Goal: Task Accomplishment & Management: Use online tool/utility

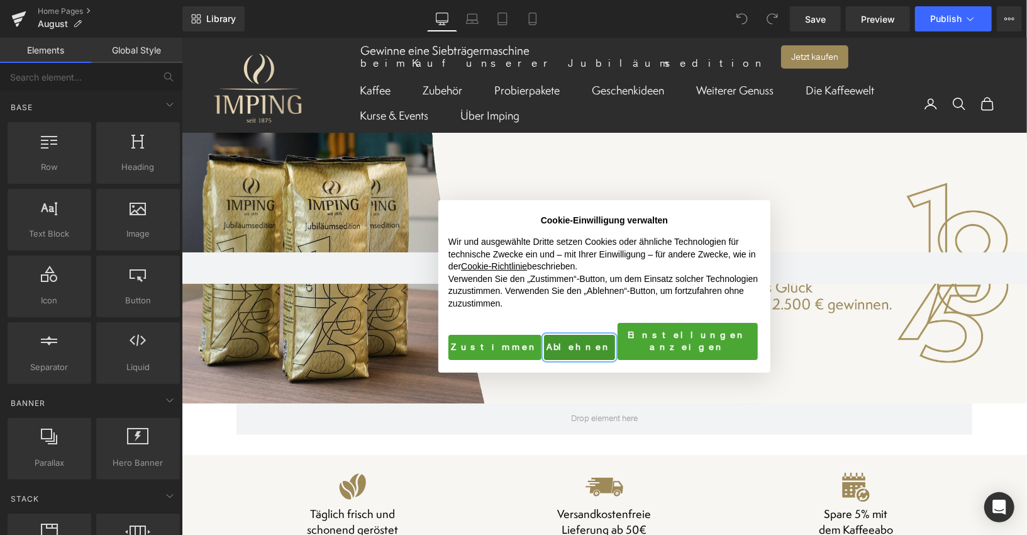
click at [574, 339] on button "Ablehnen" at bounding box center [578, 346] width 71 height 25
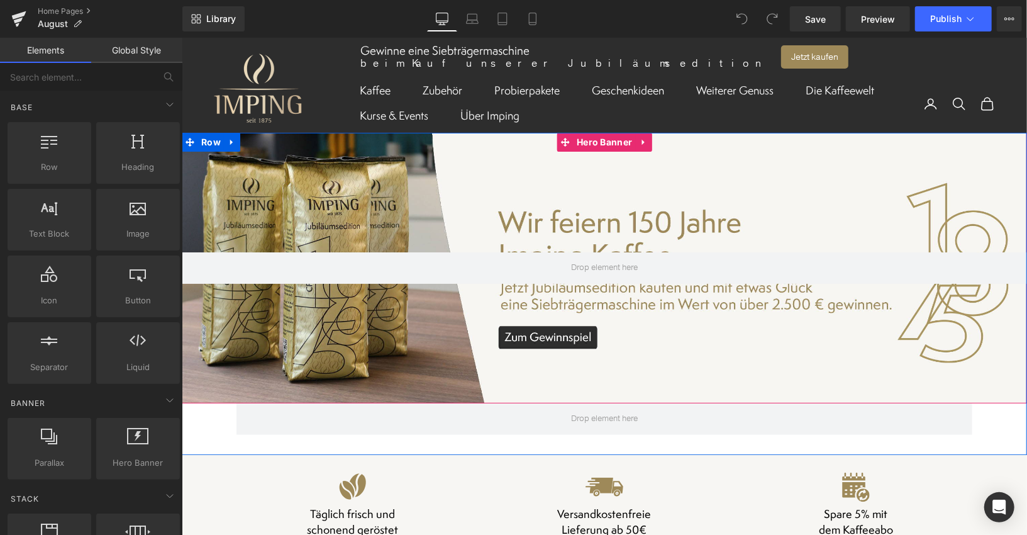
click at [474, 177] on div at bounding box center [603, 267] width 845 height 270
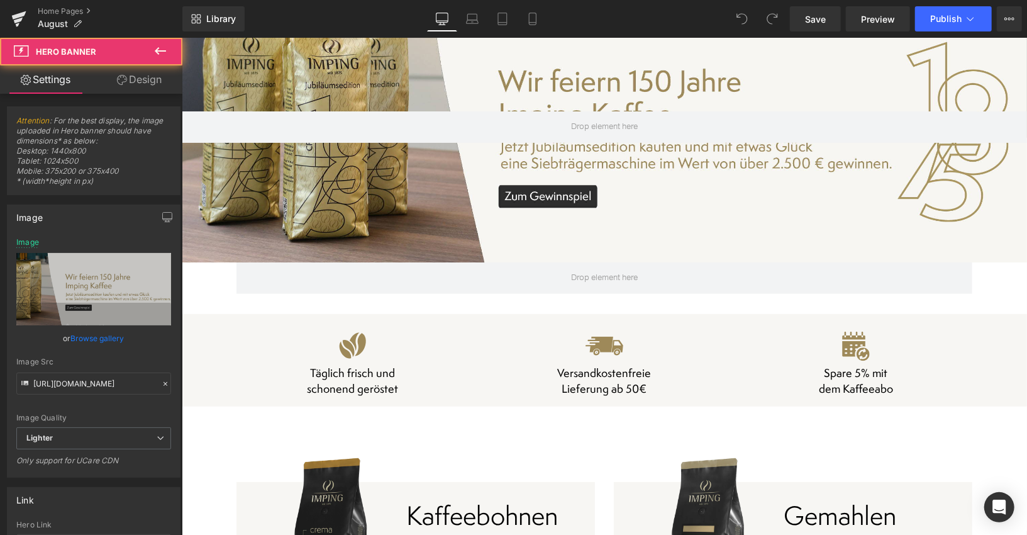
scroll to position [161, 0]
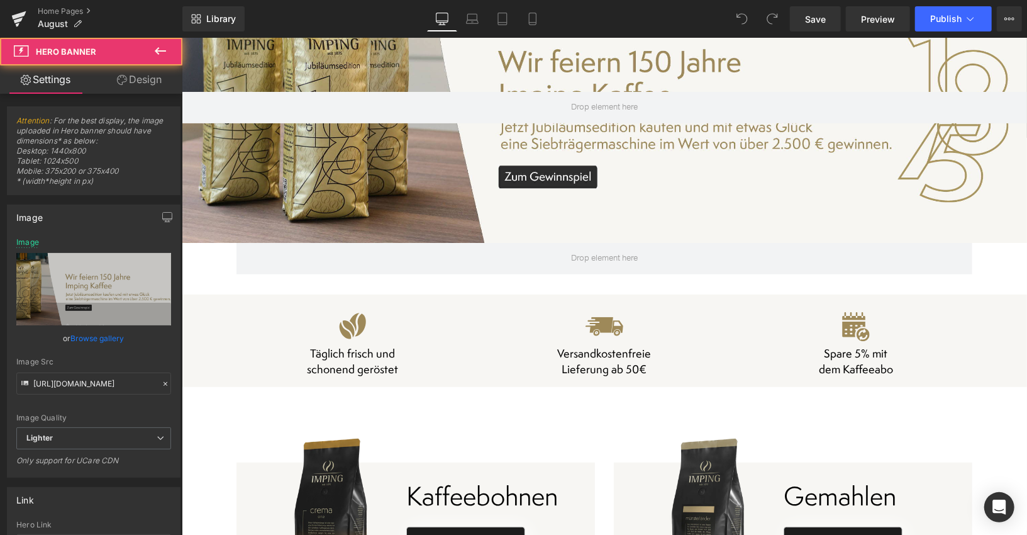
click at [496, 358] on h4 "Versandkostenfreie" at bounding box center [604, 353] width 252 height 16
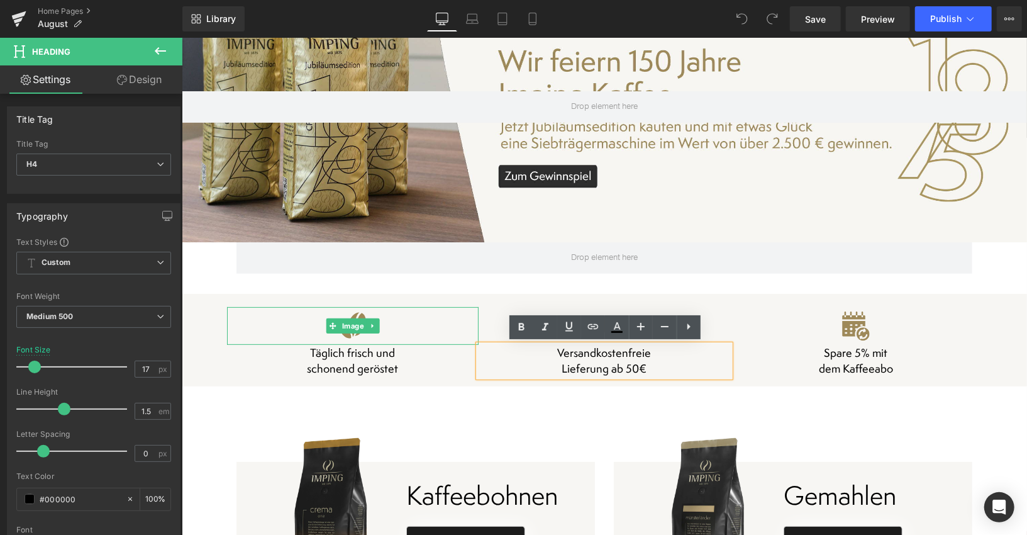
click at [448, 331] on div at bounding box center [352, 325] width 252 height 38
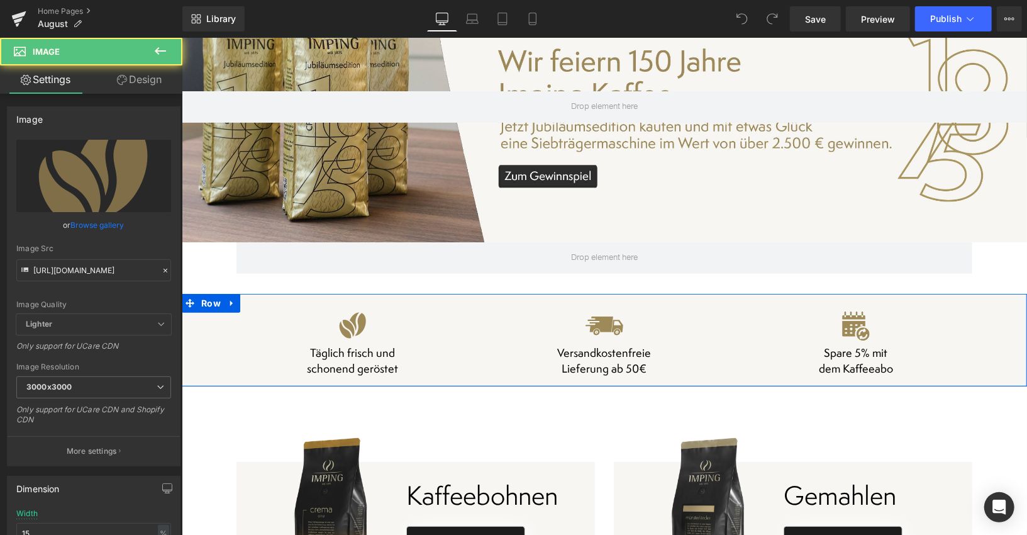
click at [216, 347] on div "Image Täglich frisch und schonend geröstet Heading Image Versandkostenfreie Lie…" at bounding box center [603, 334] width 845 height 83
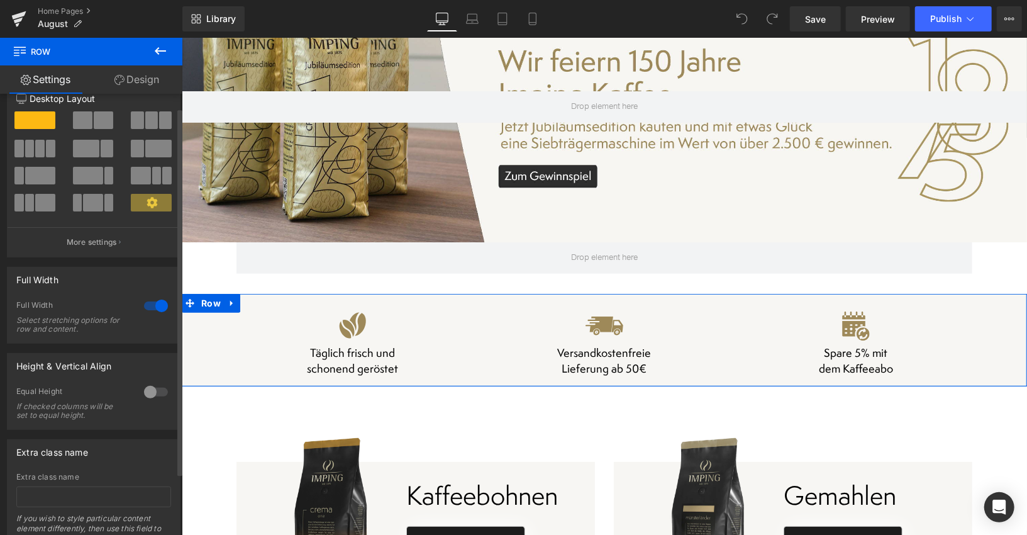
scroll to position [0, 0]
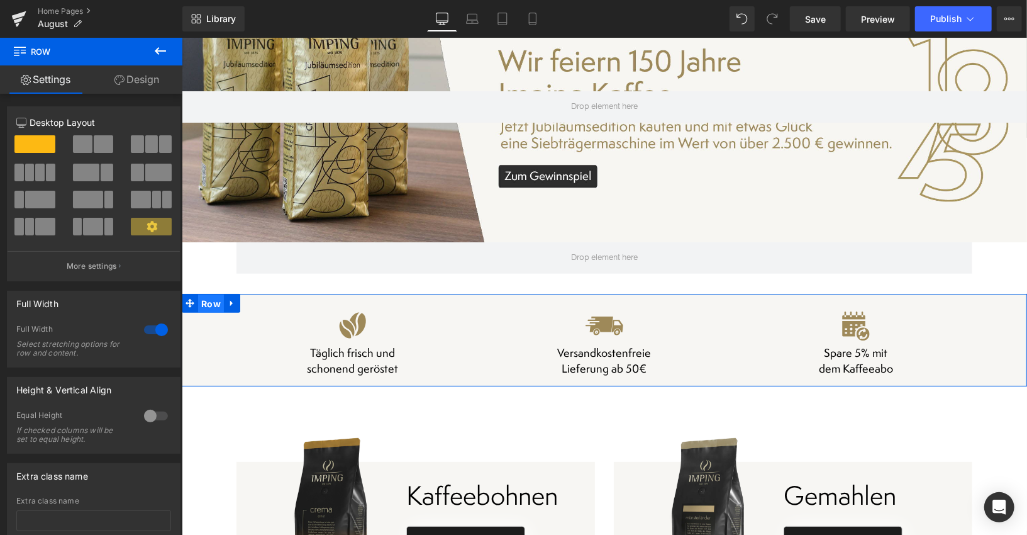
click at [206, 304] on span "Row" at bounding box center [211, 303] width 26 height 19
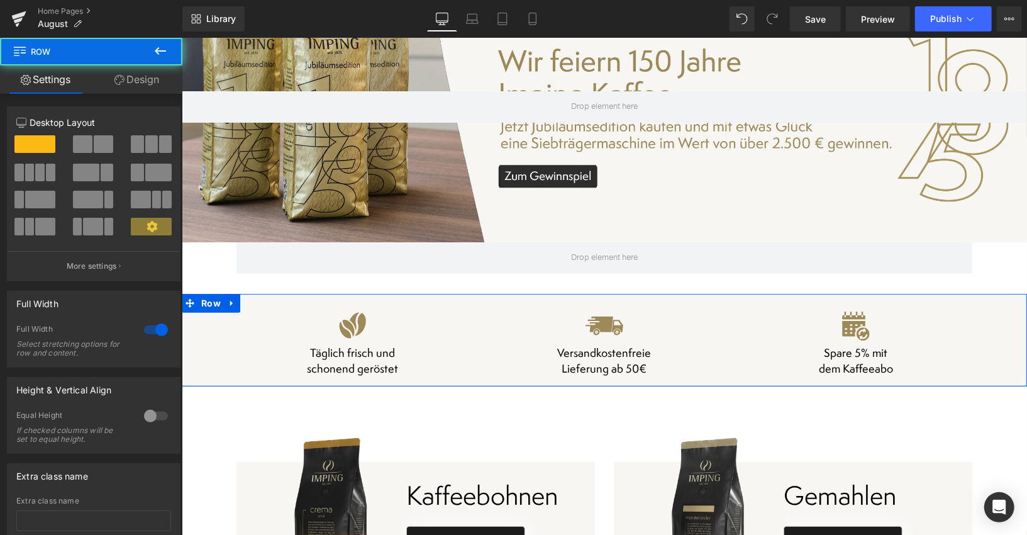
drag, startPoint x: 139, startPoint y: 80, endPoint x: 68, endPoint y: 165, distance: 110.7
click at [139, 81] on link "Design" at bounding box center [136, 79] width 91 height 28
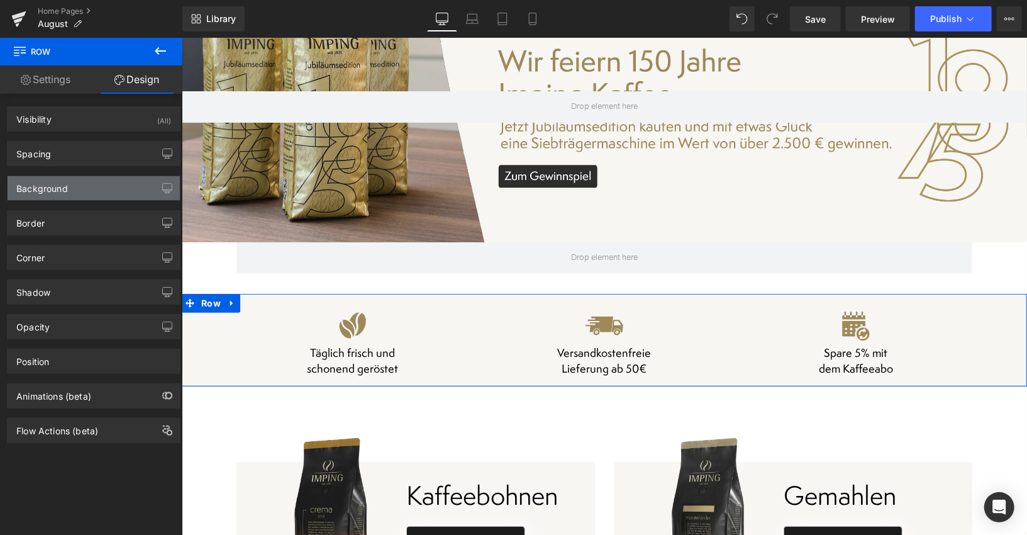
click at [69, 191] on div "Background" at bounding box center [94, 188] width 172 height 24
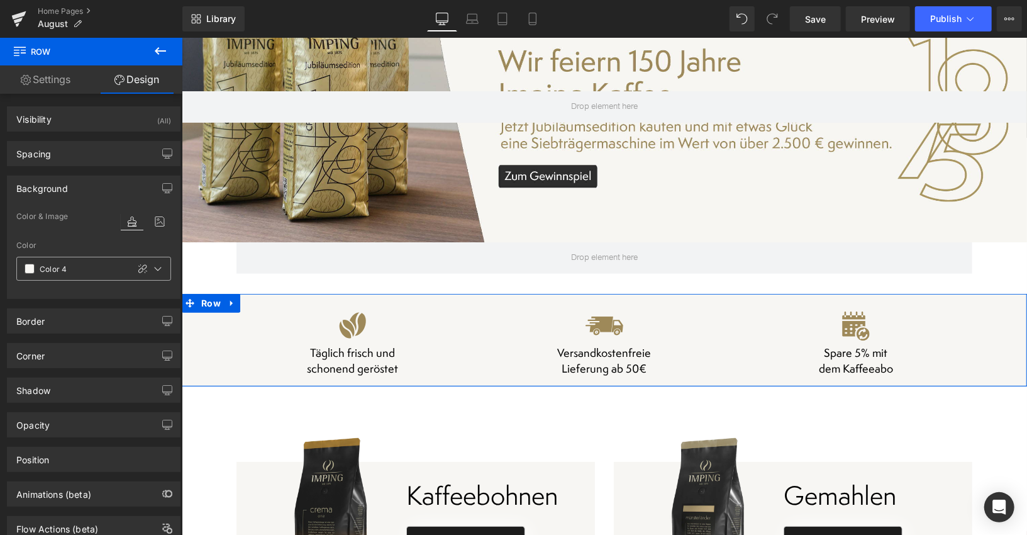
click at [67, 271] on input "Color 4" at bounding box center [81, 269] width 82 height 14
click at [153, 270] on icon at bounding box center [158, 269] width 10 height 10
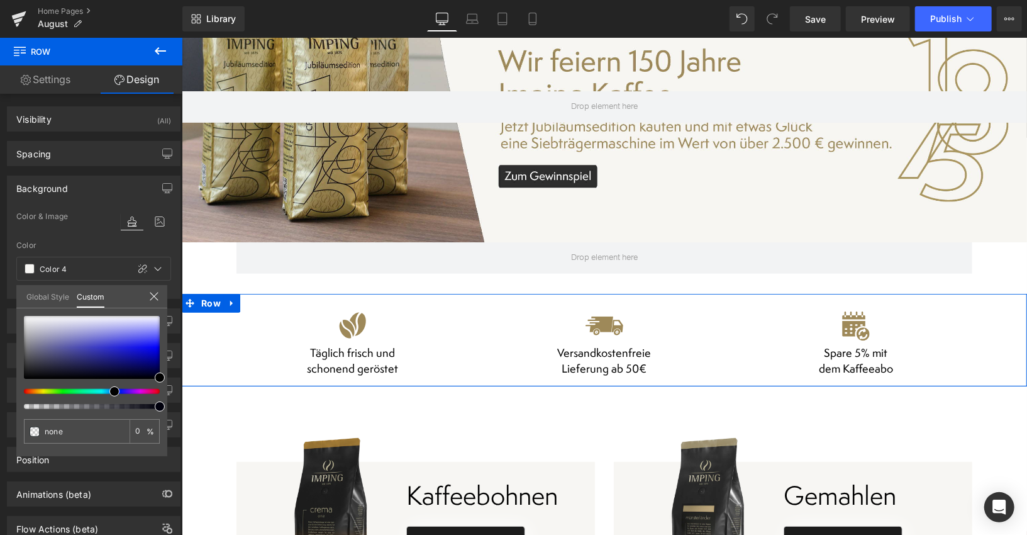
click at [60, 298] on link "Global Style" at bounding box center [47, 295] width 43 height 21
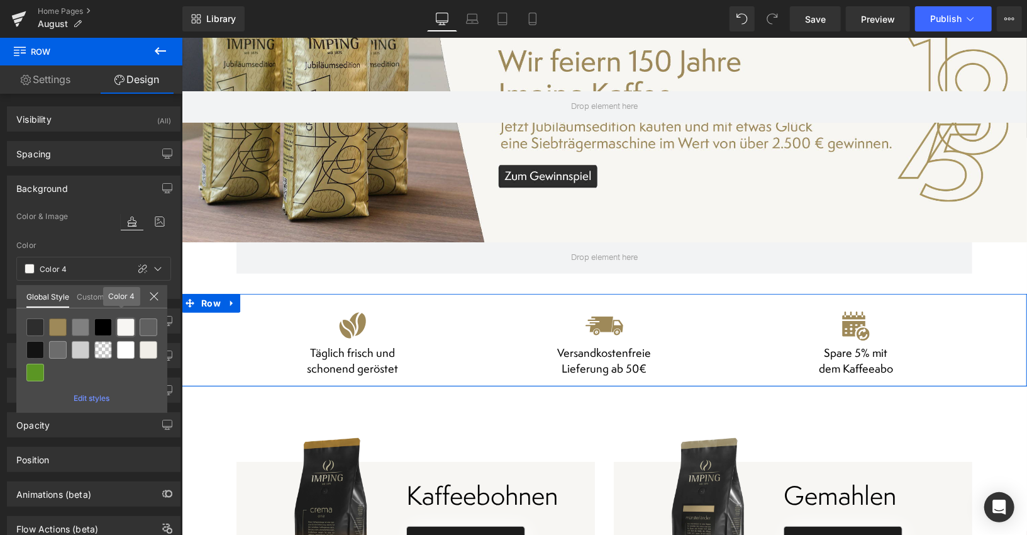
click at [131, 330] on div at bounding box center [126, 327] width 18 height 18
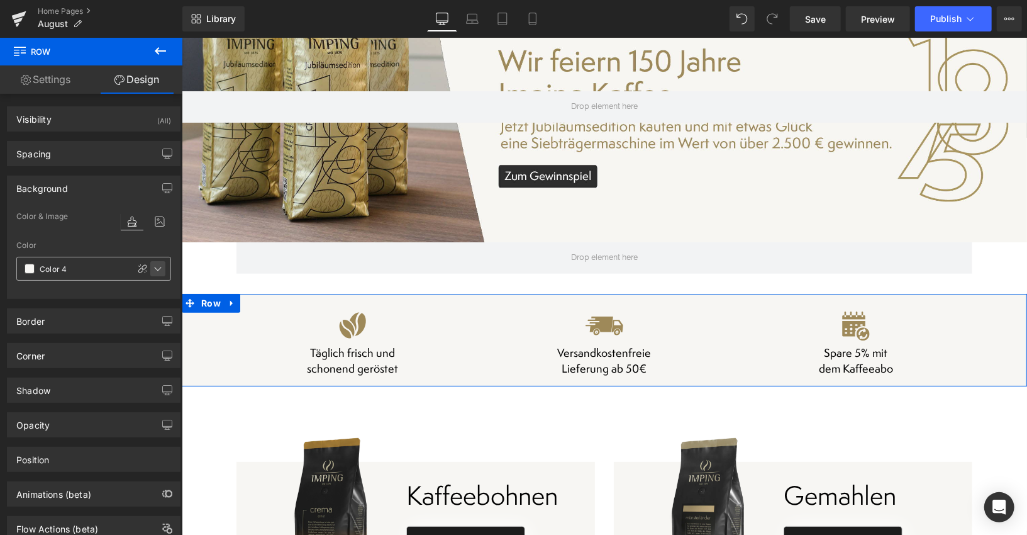
click at [155, 271] on icon at bounding box center [158, 269] width 10 height 10
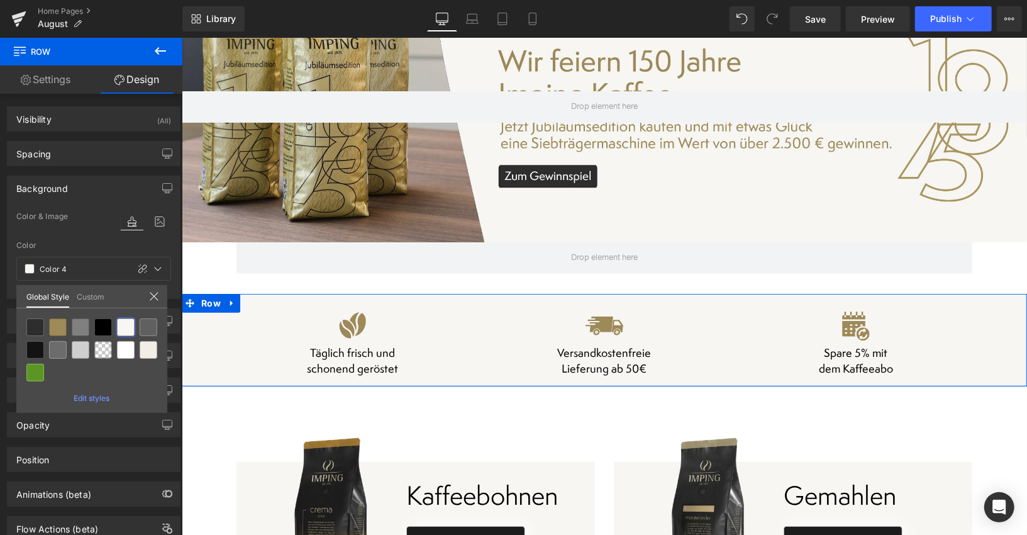
click at [87, 398] on span "Edit styles" at bounding box center [92, 397] width 36 height 9
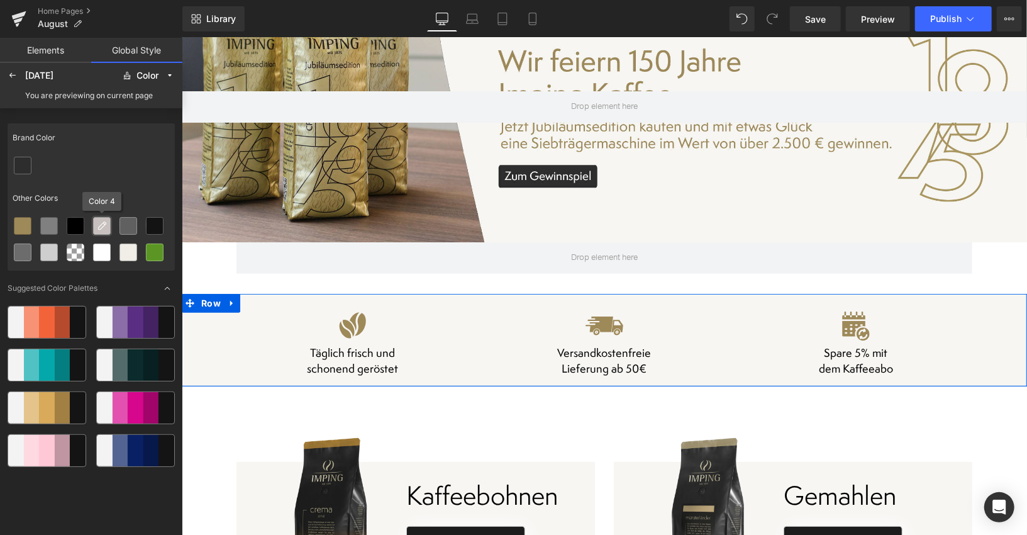
click at [105, 225] on icon at bounding box center [102, 226] width 10 height 10
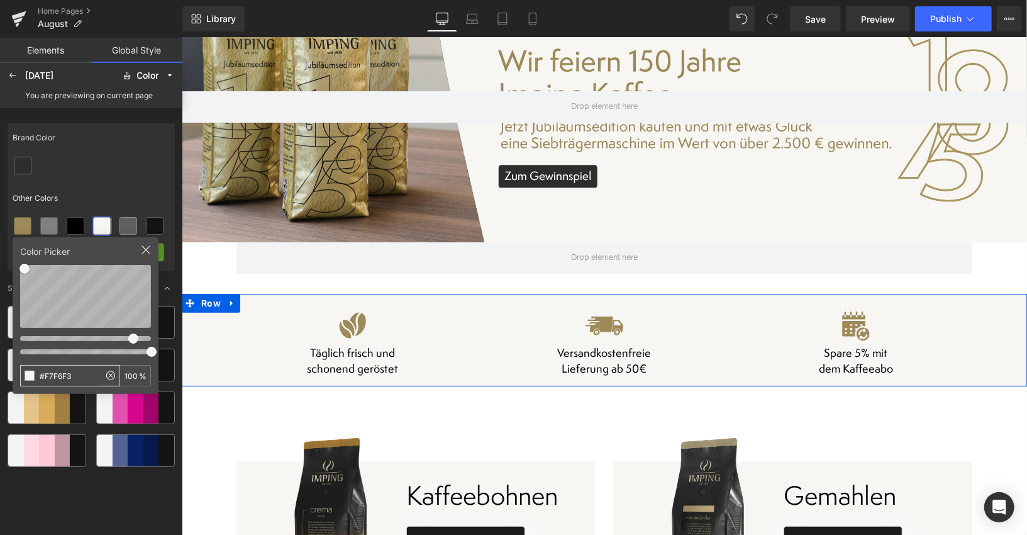
click at [65, 376] on input "#F7F6F3" at bounding box center [60, 375] width 79 height 20
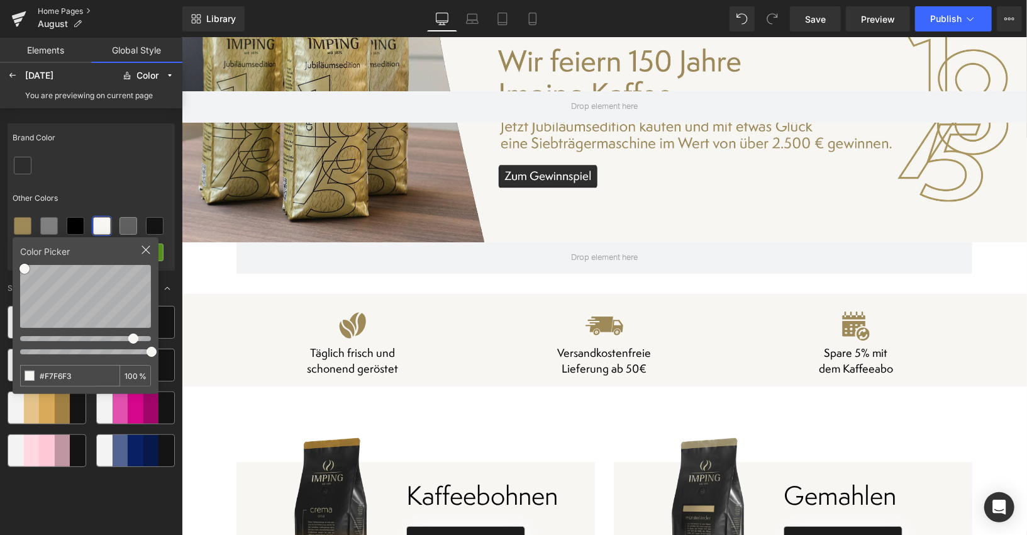
click at [64, 9] on link "Home Pages" at bounding box center [110, 11] width 145 height 10
